Goal: Task Accomplishment & Management: Manage account settings

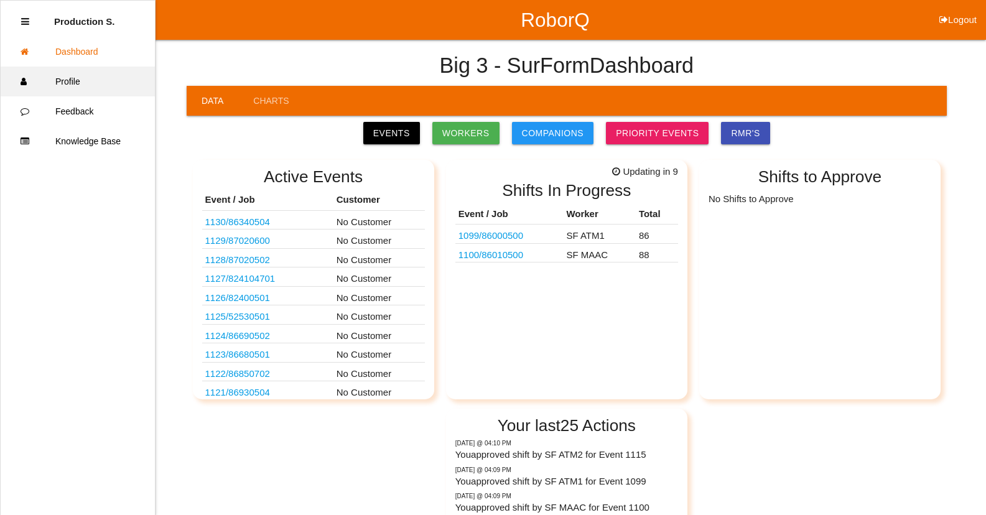
click at [86, 82] on link "Profile" at bounding box center [78, 82] width 154 height 30
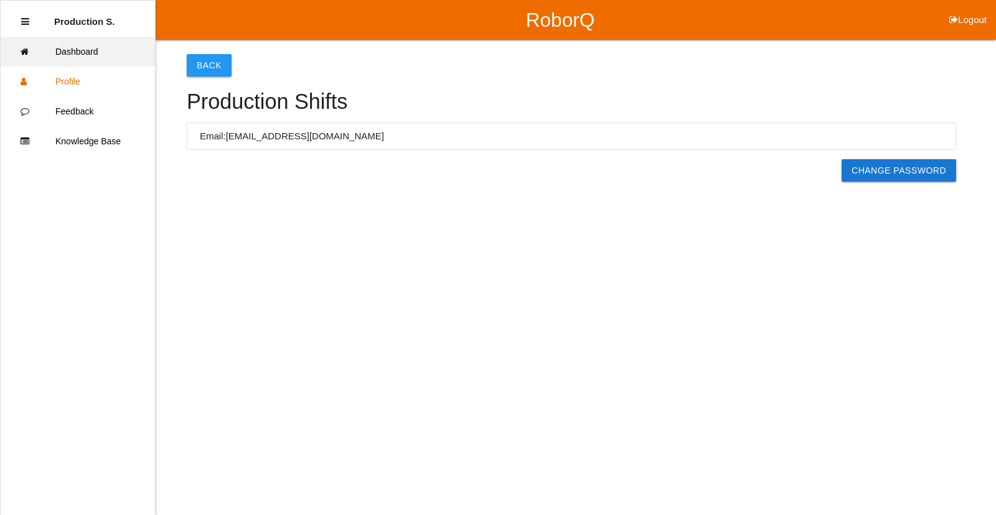
click at [93, 55] on link "Dashboard" at bounding box center [78, 52] width 154 height 30
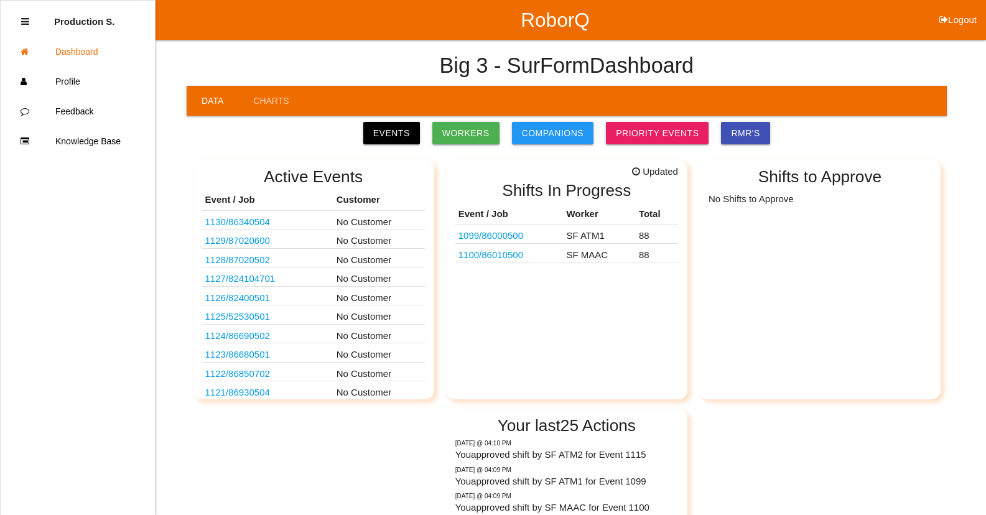
click at [502, 233] on link "1099 / 86000500" at bounding box center [491, 235] width 65 height 11
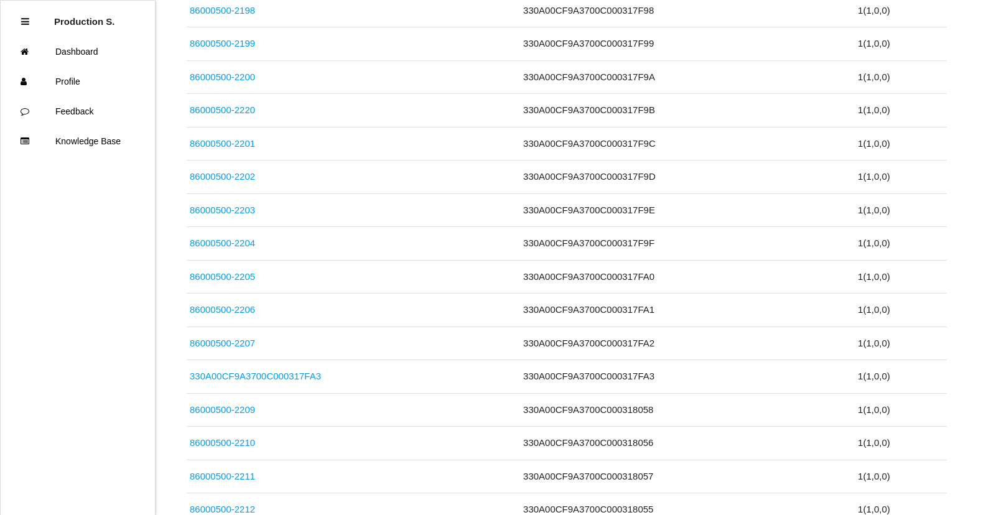
scroll to position [2932, 0]
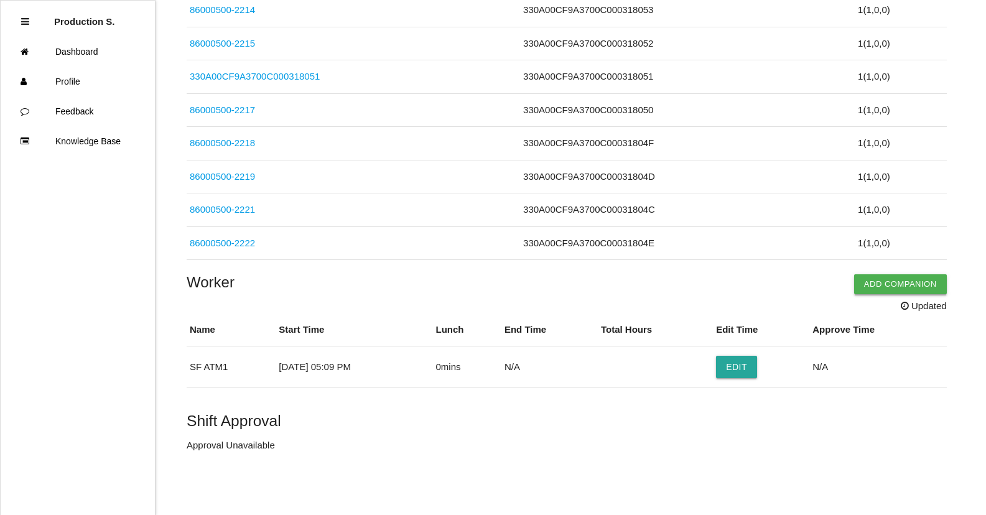
click at [897, 286] on button "Add Companion" at bounding box center [900, 284] width 93 height 20
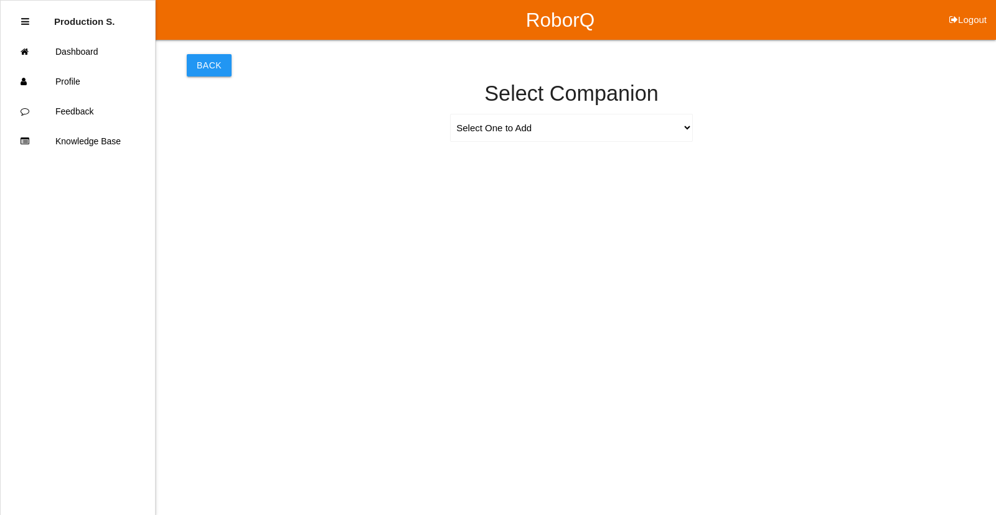
click at [494, 144] on div "Select One to Add [PERSON_NAME] 9655 [PERSON_NAME] 9140 [PERSON_NAME] 9156 [PER…" at bounding box center [571, 131] width 256 height 34
click at [497, 133] on select "Select One to Add [PERSON_NAME] 9655 [PERSON_NAME] 9140 [PERSON_NAME] 9156 [PER…" at bounding box center [571, 128] width 243 height 28
click at [207, 210] on html "RoborQ Logout Production S. Dashboard Profile Feedback Knowledge Base Back Sele…" at bounding box center [498, 105] width 996 height 210
click at [88, 62] on link "Dashboard" at bounding box center [78, 52] width 154 height 30
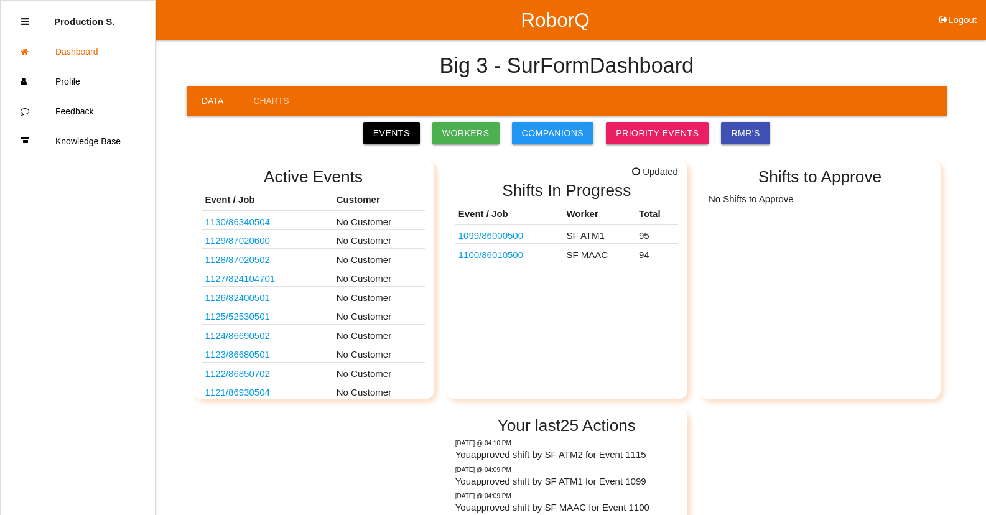
click at [509, 256] on link "1100 / 86010500" at bounding box center [491, 255] width 65 height 11
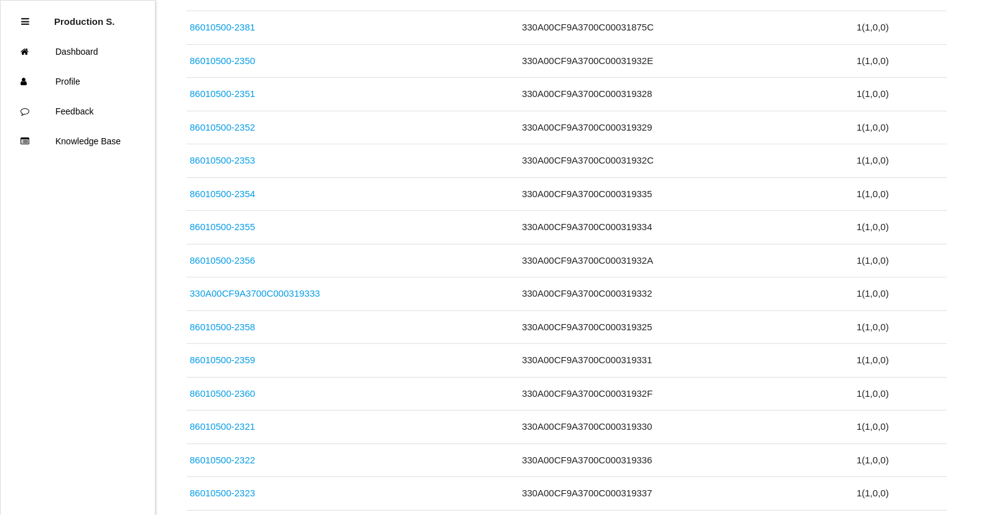
scroll to position [3132, 0]
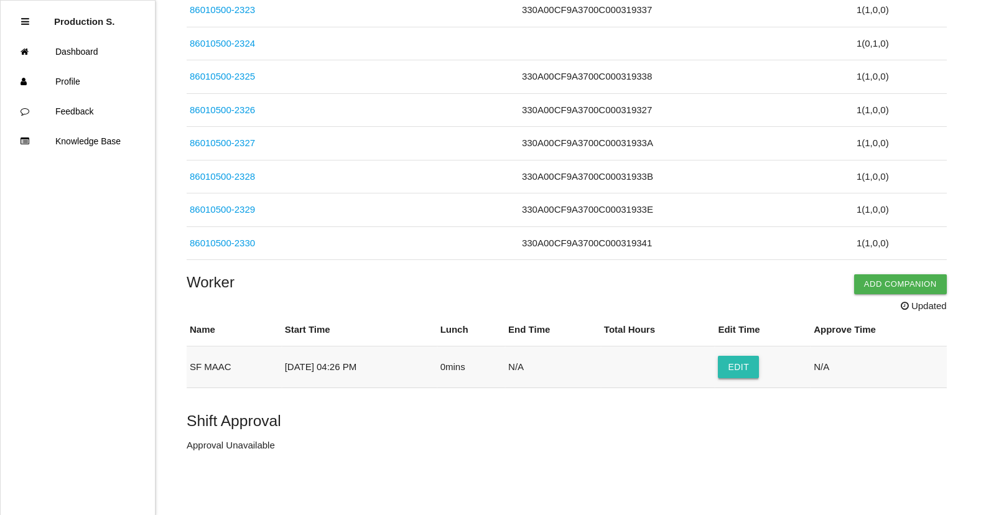
click at [759, 370] on button "Edit" at bounding box center [738, 367] width 41 height 22
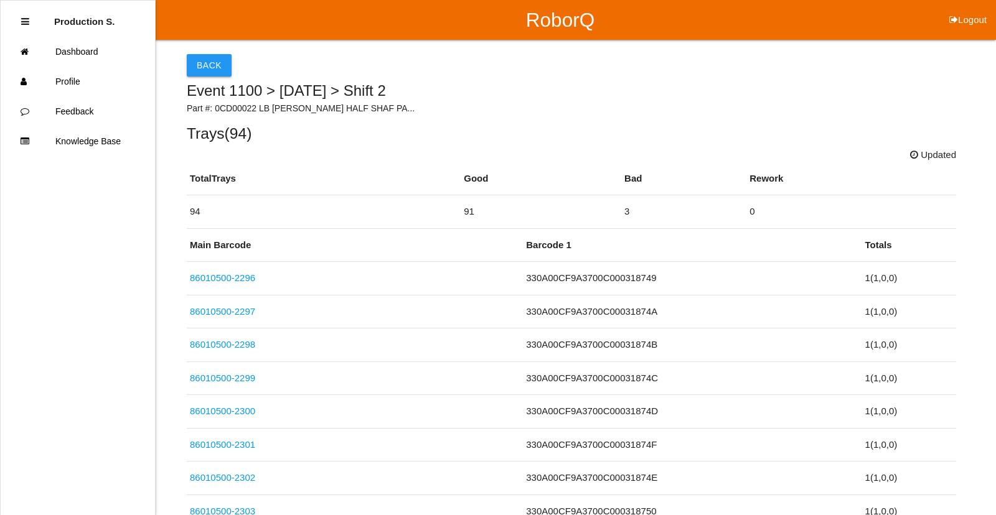
select select "4"
select select "26"
select select "2"
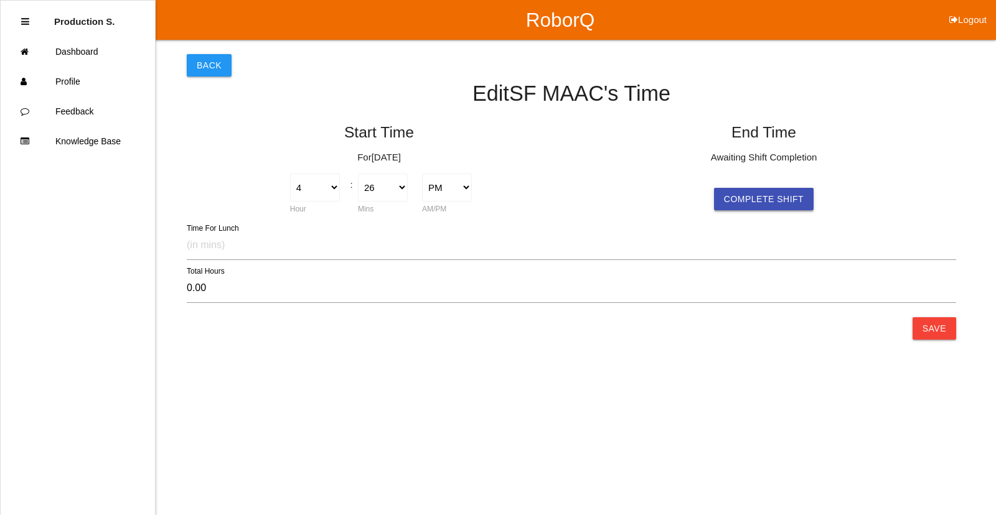
click at [736, 202] on button "Complete Shift" at bounding box center [764, 199] width 100 height 22
select select "4"
select select "26"
select select "2"
click at [935, 331] on button "Save" at bounding box center [934, 328] width 44 height 22
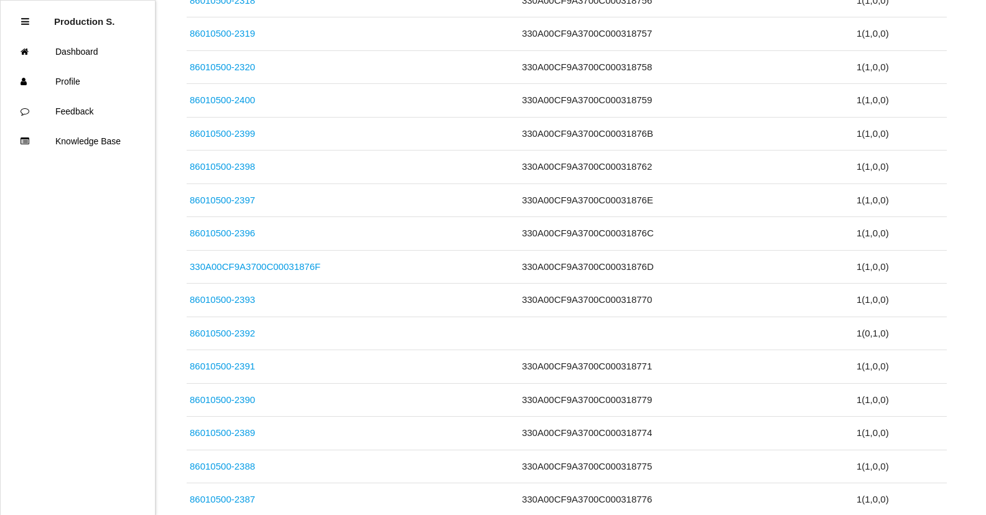
scroll to position [3104, 0]
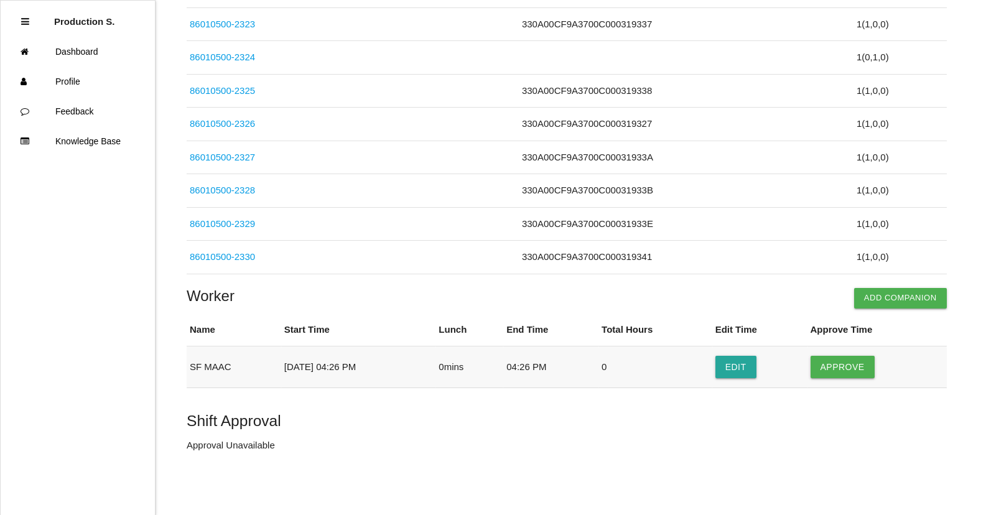
drag, startPoint x: 856, startPoint y: 367, endPoint x: 794, endPoint y: 383, distance: 64.3
click at [854, 369] on button "Approve" at bounding box center [843, 367] width 64 height 22
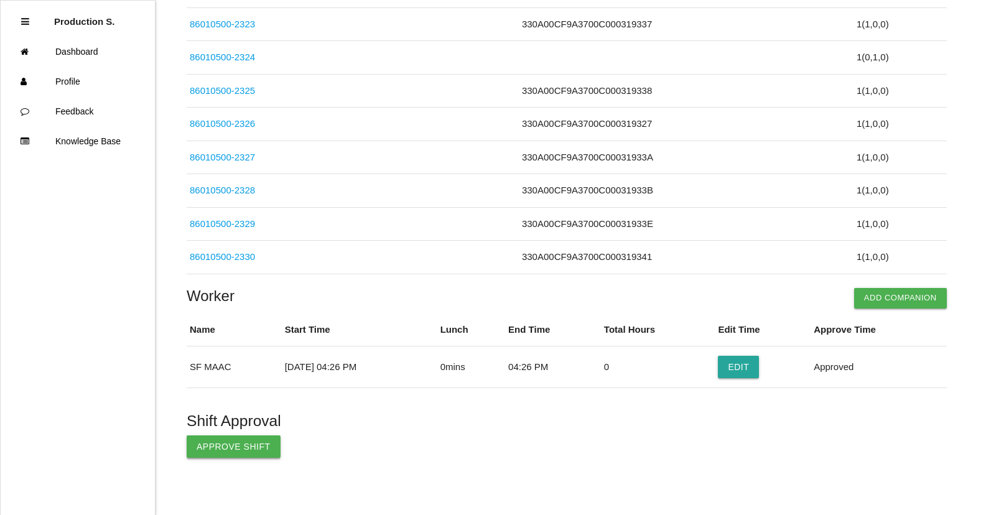
click at [253, 446] on button "Approve Shift" at bounding box center [234, 447] width 94 height 22
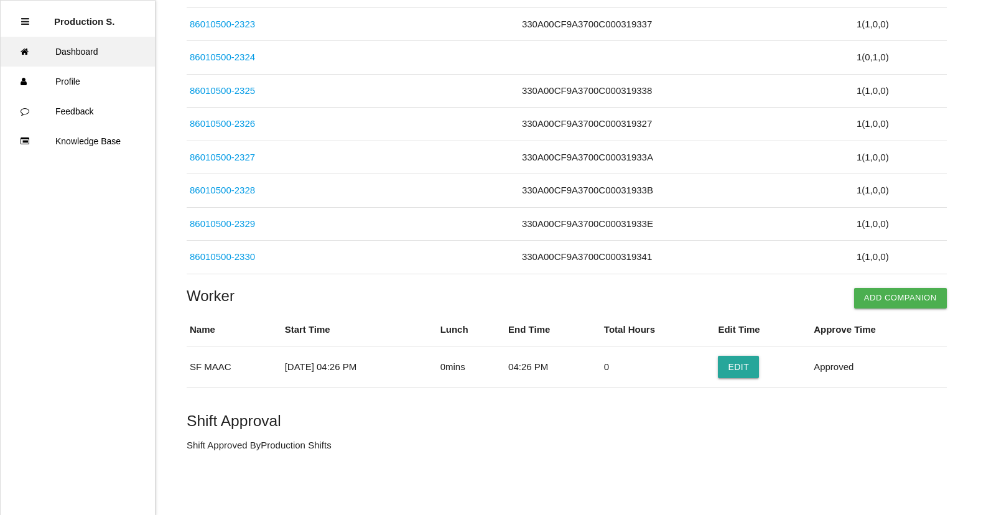
click at [105, 52] on link "Dashboard" at bounding box center [78, 52] width 154 height 30
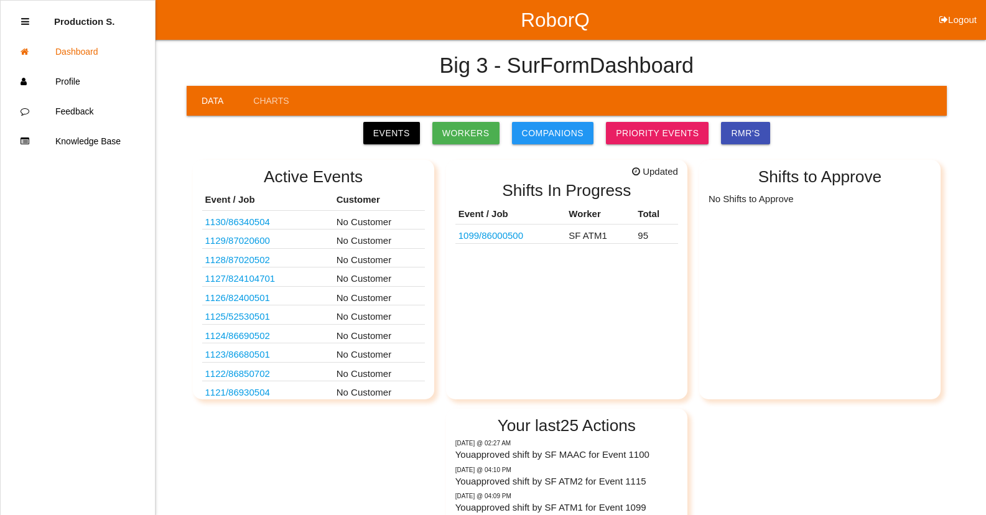
click at [507, 240] on link "1099 / 86000500" at bounding box center [491, 235] width 65 height 11
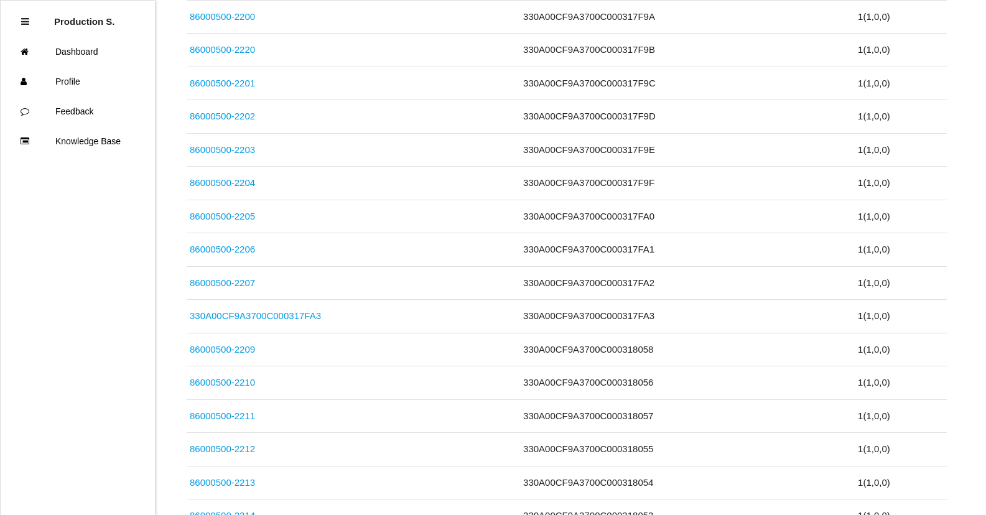
scroll to position [3165, 0]
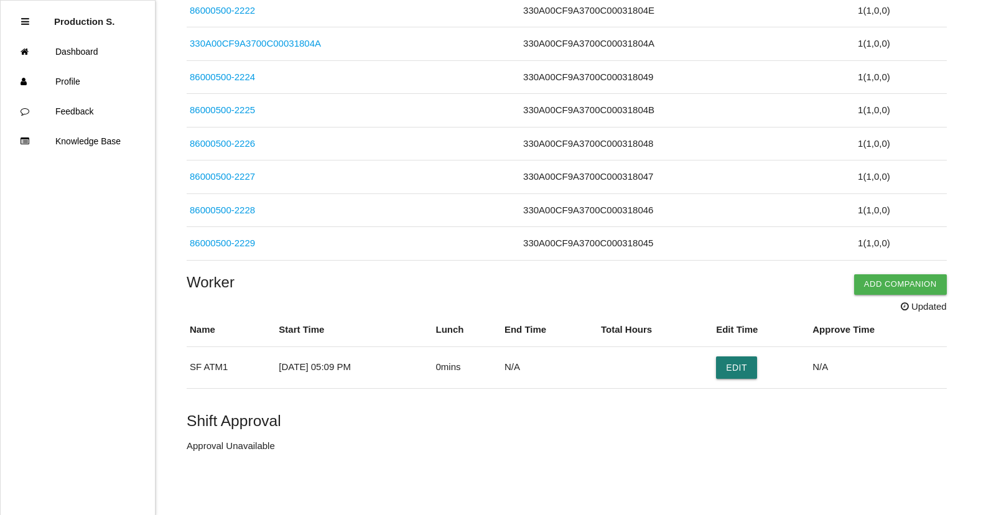
click at [746, 364] on button "Edit" at bounding box center [736, 368] width 41 height 22
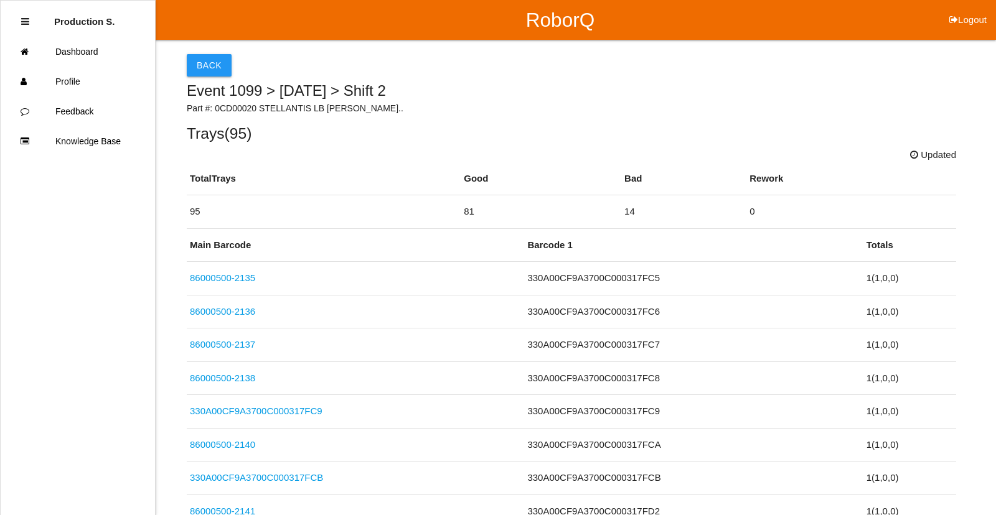
select select "5"
select select "9"
select select "2"
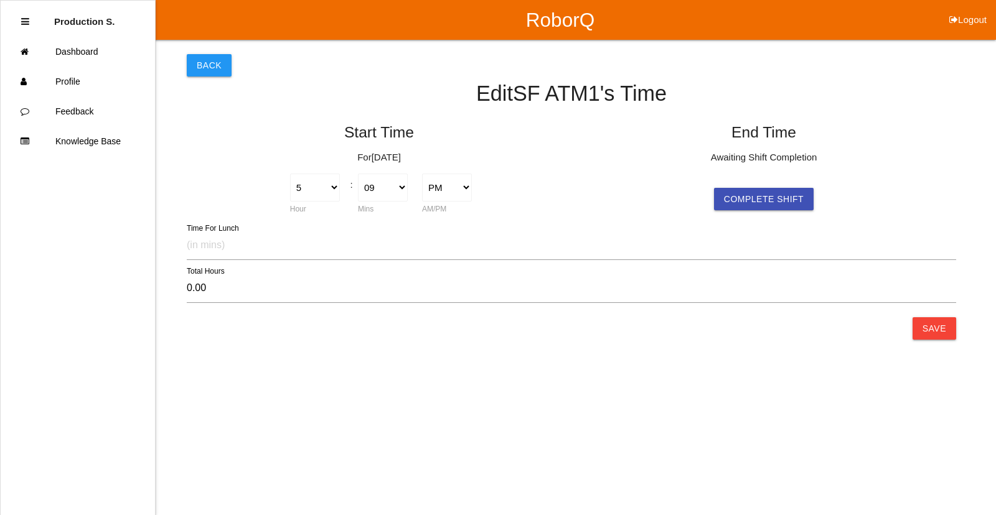
click at [768, 220] on form "Start Time For [DATE] 1 2 3 4 5 6 7 8 9 10 11 12 Hour : 00 01 02 03 04 05 06 07…" at bounding box center [571, 211] width 769 height 194
click at [766, 203] on button "Complete Shift" at bounding box center [764, 199] width 100 height 22
select select "5"
select select "9"
select select "2"
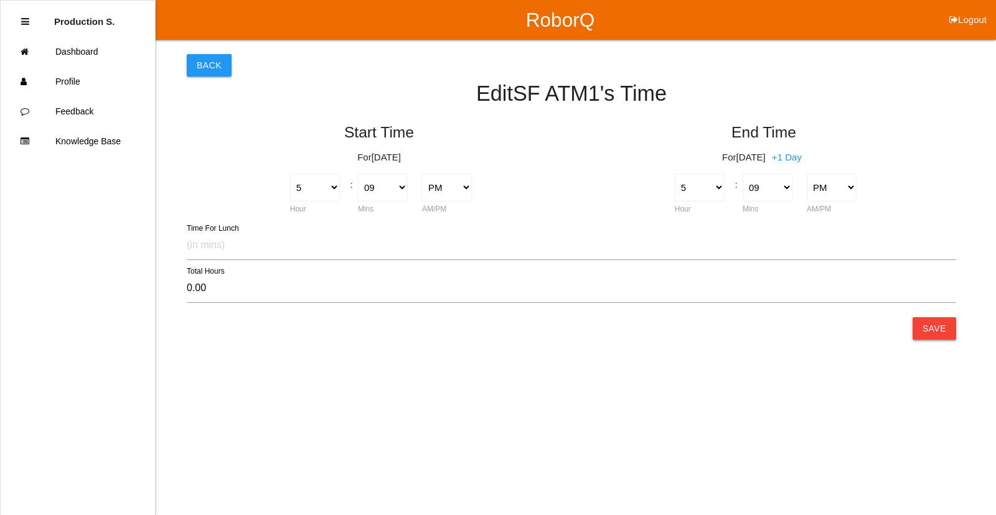
click at [925, 339] on button "Save" at bounding box center [934, 328] width 44 height 22
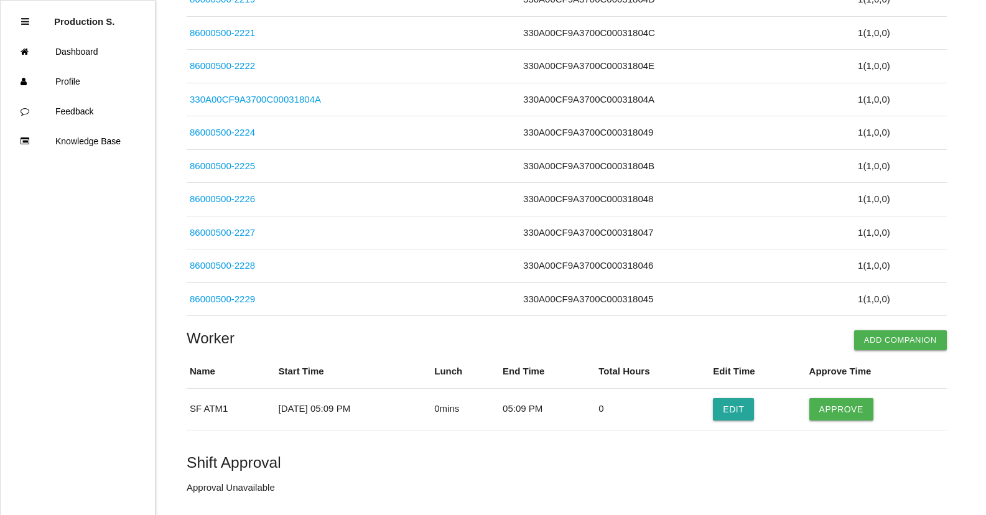
scroll to position [3137, 0]
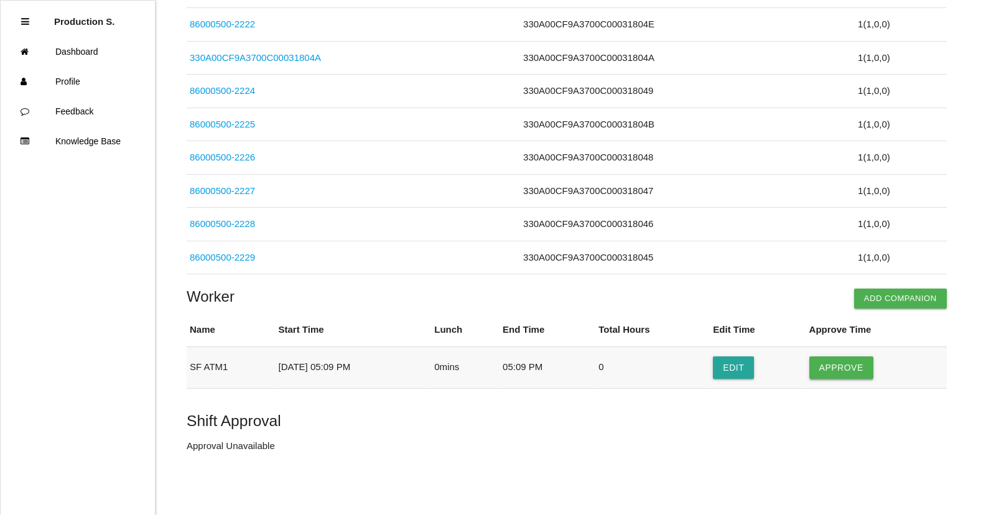
click at [856, 372] on button "Approve" at bounding box center [842, 368] width 64 height 22
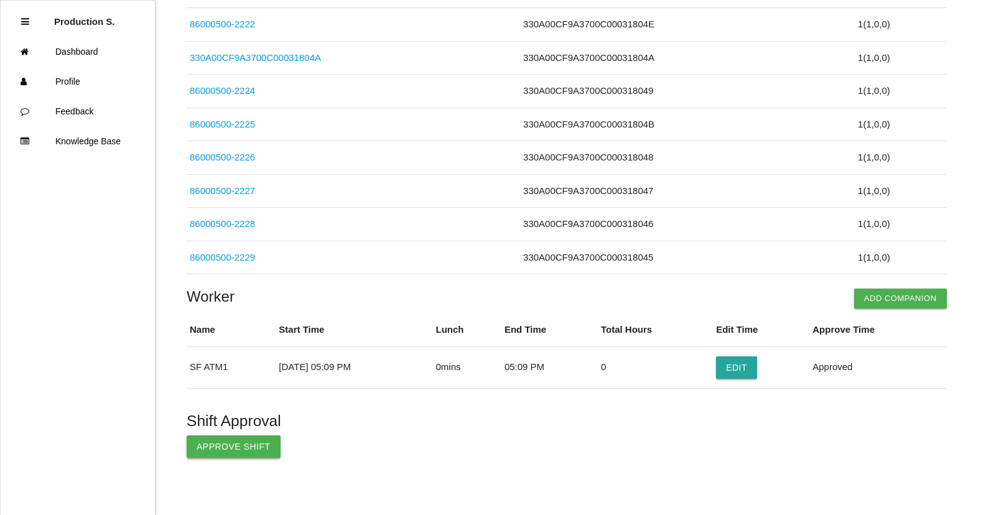
click at [205, 452] on button "Approve Shift" at bounding box center [234, 447] width 94 height 22
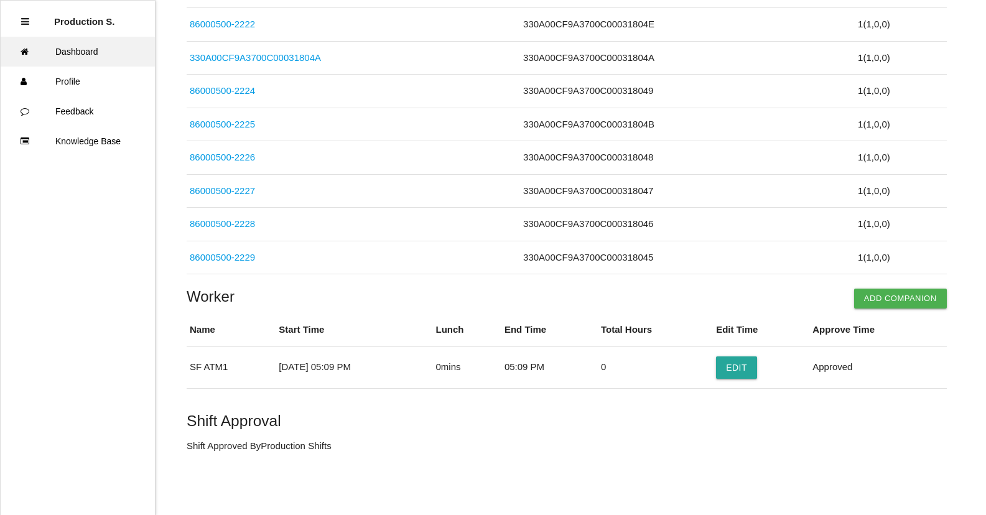
click at [99, 52] on link "Dashboard" at bounding box center [78, 52] width 154 height 30
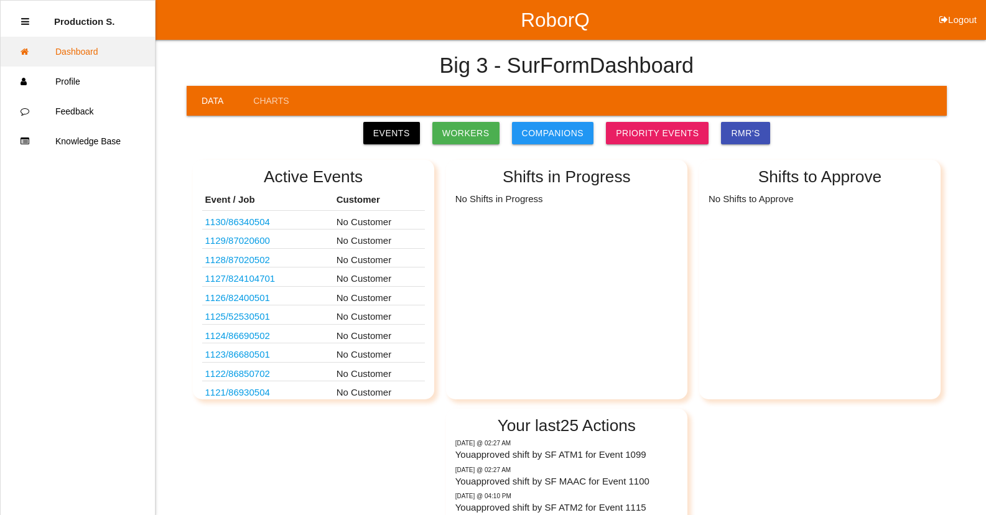
click at [93, 54] on link "Dashboard" at bounding box center [78, 52] width 154 height 30
click at [93, 22] on p "Production S." at bounding box center [84, 17] width 61 height 20
